Goal: Task Accomplishment & Management: Complete application form

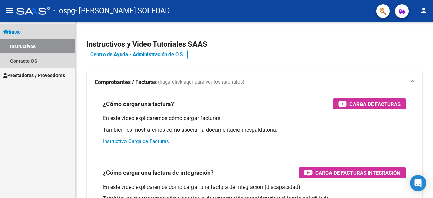
click at [29, 44] on link "Instructivos" at bounding box center [37, 46] width 75 height 15
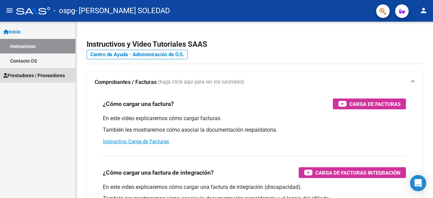
click at [29, 77] on span "Prestadores / Proveedores" at bounding box center [34, 75] width 62 height 7
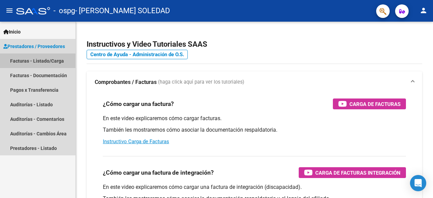
click at [22, 61] on link "Facturas - Listado/Carga" at bounding box center [37, 60] width 75 height 15
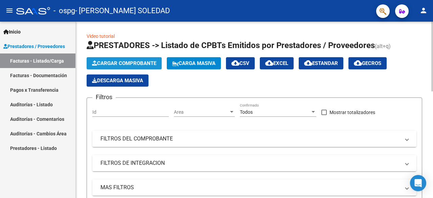
click at [118, 65] on span "Cargar Comprobante" at bounding box center [124, 63] width 64 height 6
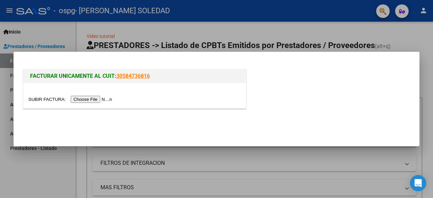
click at [102, 96] on input "file" at bounding box center [71, 99] width 86 height 7
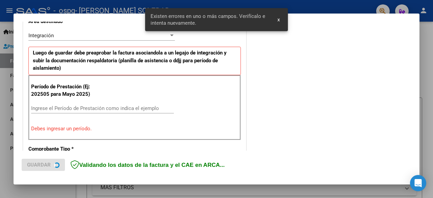
scroll to position [165, 0]
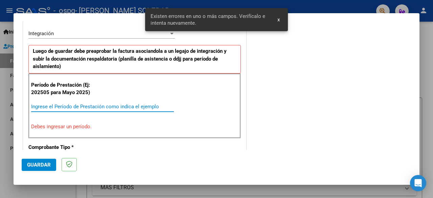
click at [39, 104] on input "Ingrese el Período de Prestación como indica el ejemplo" at bounding box center [102, 107] width 143 height 6
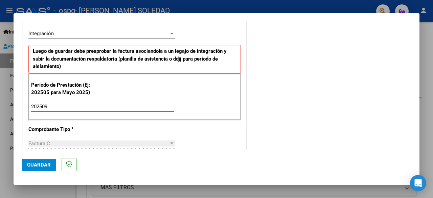
type input "202509"
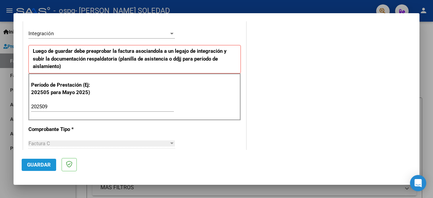
click at [42, 160] on button "Guardar" at bounding box center [39, 165] width 35 height 12
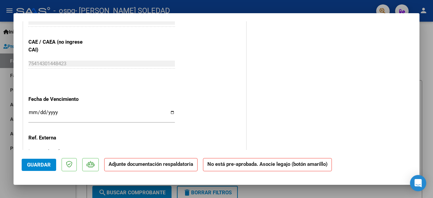
scroll to position [429, 0]
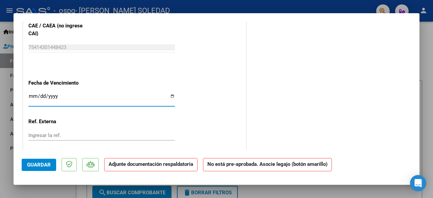
click at [169, 96] on input "Ingresar la fecha" at bounding box center [101, 98] width 146 height 11
type input "[DATE]"
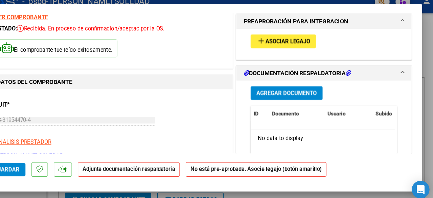
scroll to position [0, 0]
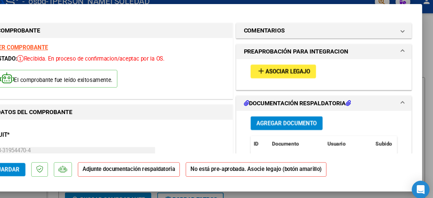
click at [295, 77] on button "add Asociar Legajo" at bounding box center [293, 75] width 60 height 13
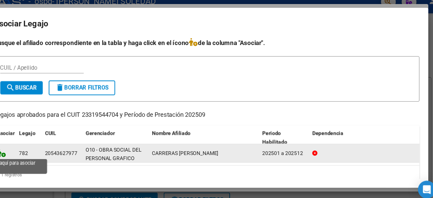
click at [29, 151] on icon at bounding box center [28, 149] width 8 height 7
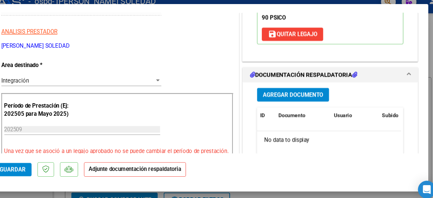
scroll to position [156, 0]
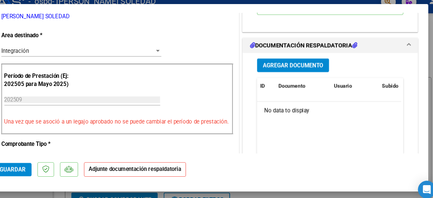
drag, startPoint x: 419, startPoint y: 40, endPoint x: 424, endPoint y: 70, distance: 30.1
click at [424, 70] on div "COMPROBANTE VER COMPROBANTE ESTADO: Recibida. En proceso de confirmacion/acepta…" at bounding box center [216, 99] width 433 height 198
click at [309, 72] on span "Agregar Documento" at bounding box center [295, 69] width 55 height 6
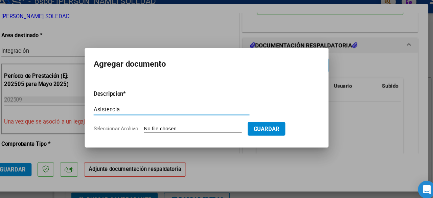
type input "Asistencia"
click at [201, 130] on input "Seleccionar Archivo" at bounding box center [204, 127] width 90 height 6
type input "C:\fakepath\CamScanner [DATE] 15.40.pdf"
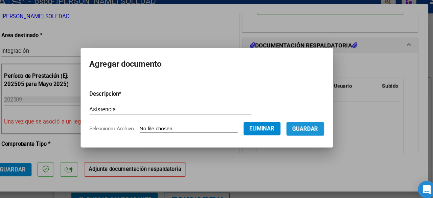
click at [319, 128] on span "Guardar" at bounding box center [307, 127] width 24 height 6
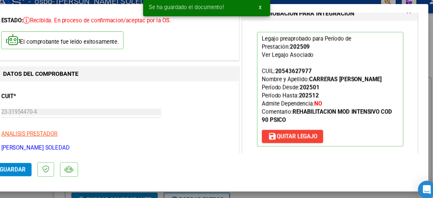
scroll to position [0, 0]
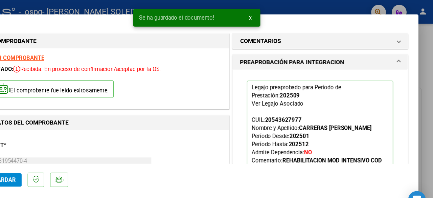
drag, startPoint x: 414, startPoint y: 68, endPoint x: 432, endPoint y: 145, distance: 79.8
click at [432, 145] on div "COMPROBANTE VER COMPROBANTE ESTADO: Recibida. En proceso de confirmacion/acepta…" at bounding box center [216, 99] width 433 height 198
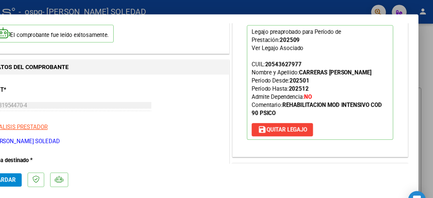
scroll to position [63, 0]
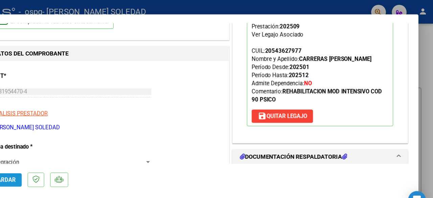
click at [40, 166] on span "Guardar" at bounding box center [39, 165] width 24 height 6
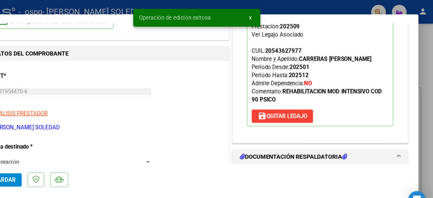
scroll to position [0, 0]
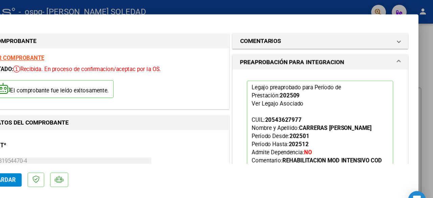
click at [286, 6] on div at bounding box center [216, 99] width 433 height 198
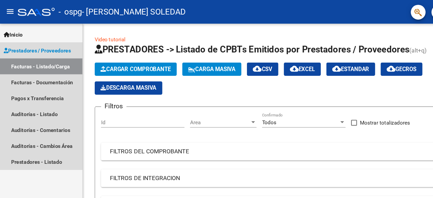
click at [48, 65] on link "Facturas - Listado/Carga" at bounding box center [37, 60] width 75 height 15
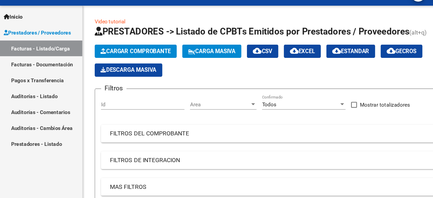
click at [124, 90] on app-list-header "PRESTADORES -> Listado de CPBTs Emitidos por Prestadores / Proveedores (alt+q) …" at bounding box center [255, 131] width 336 height 182
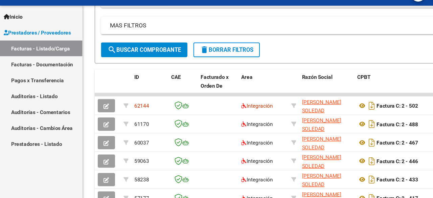
scroll to position [162, 0]
